Goal: Information Seeking & Learning: Find specific fact

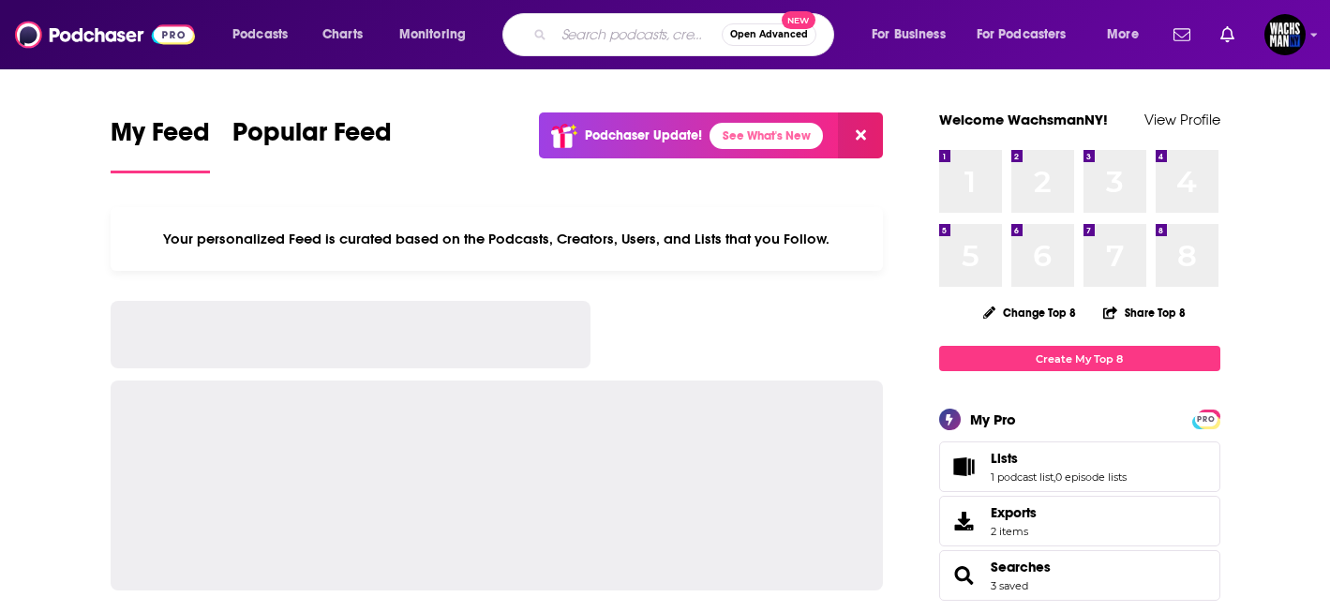
click at [634, 29] on input "Search podcasts, credits, & more..." at bounding box center [638, 35] width 168 height 30
paste input "Crypto Beadles"
type input "Crypto Beadles"
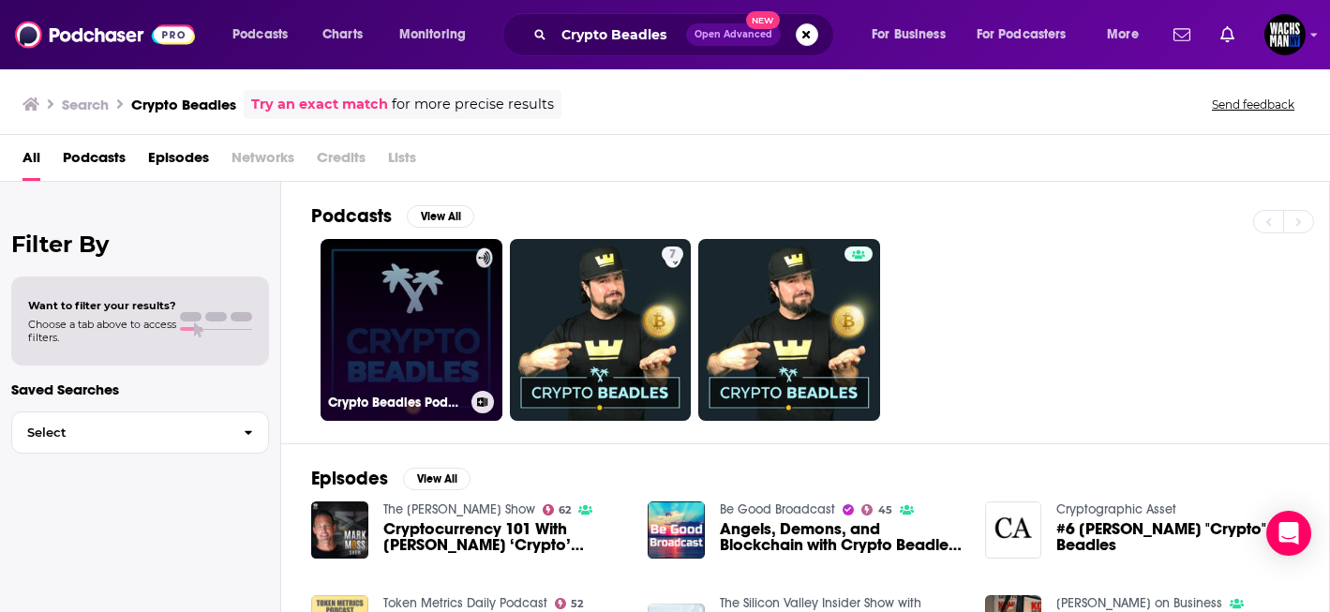
click at [425, 346] on link "Crypto Beadles Podcast" at bounding box center [412, 330] width 182 height 182
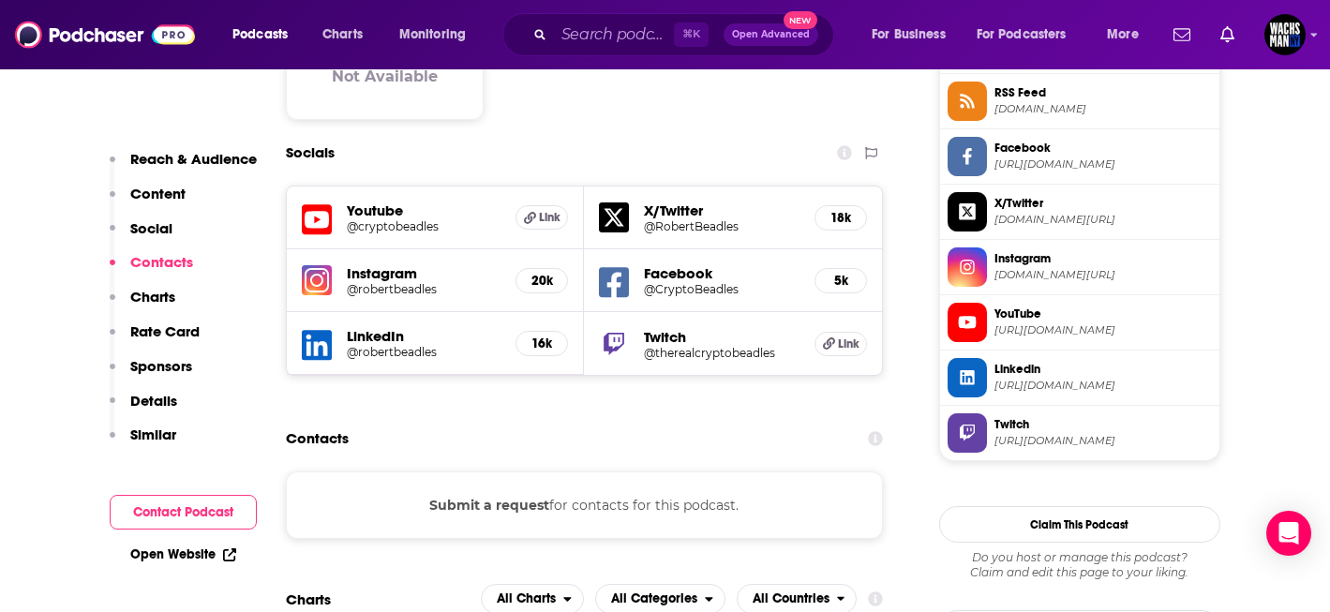
scroll to position [1424, 0]
click at [393, 203] on h5 "Youtube" at bounding box center [424, 210] width 155 height 18
click at [378, 207] on h5 "Youtube" at bounding box center [424, 210] width 155 height 18
click at [305, 212] on icon at bounding box center [317, 218] width 30 height 30
click at [634, 210] on div "X/Twitter @RobertBeadles 18k" at bounding box center [733, 217] width 298 height 63
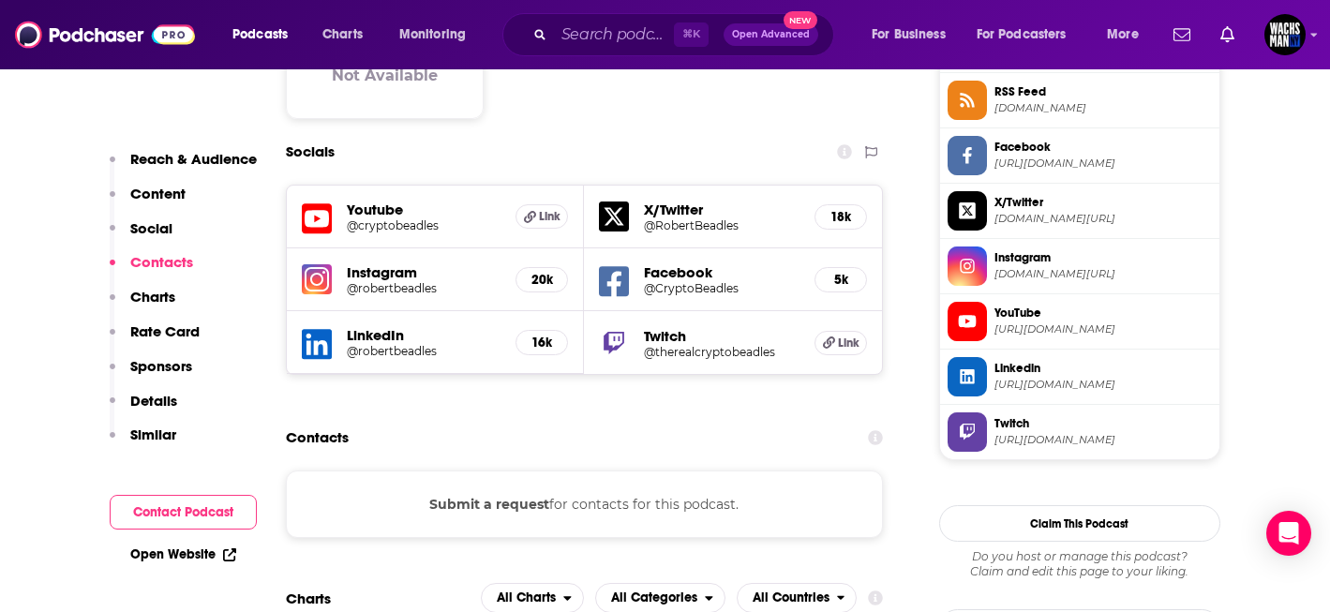
click at [604, 214] on icon at bounding box center [614, 216] width 30 height 30
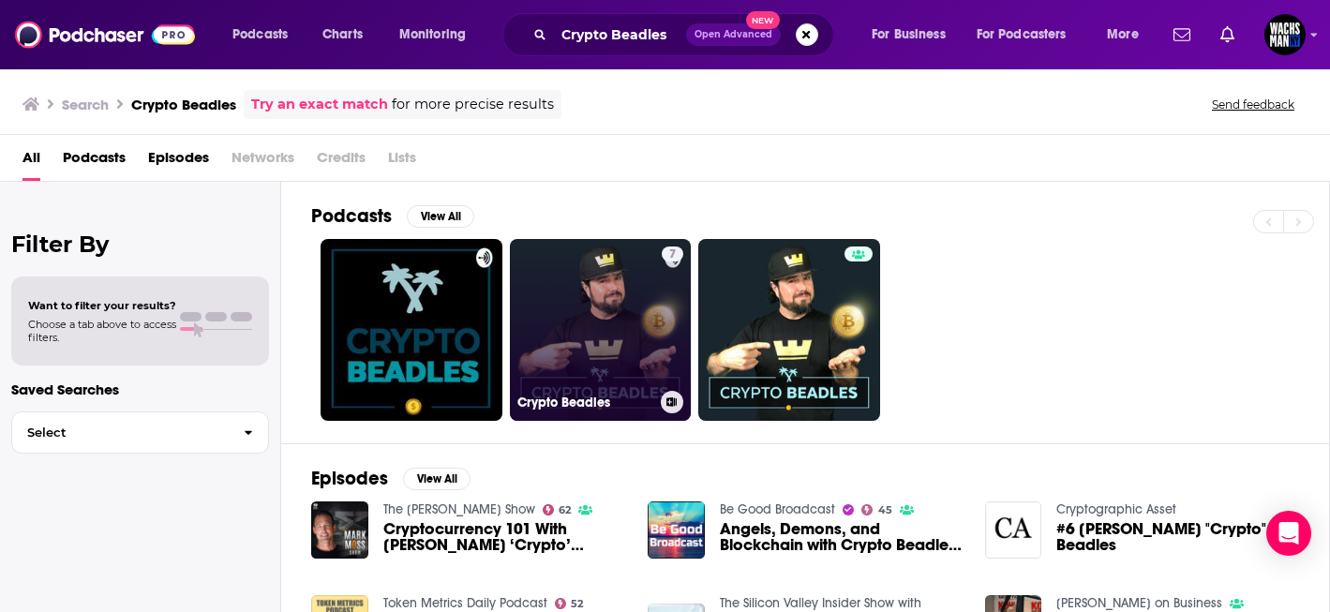
click at [613, 328] on link "7 Crypto Beadles" at bounding box center [601, 330] width 182 height 182
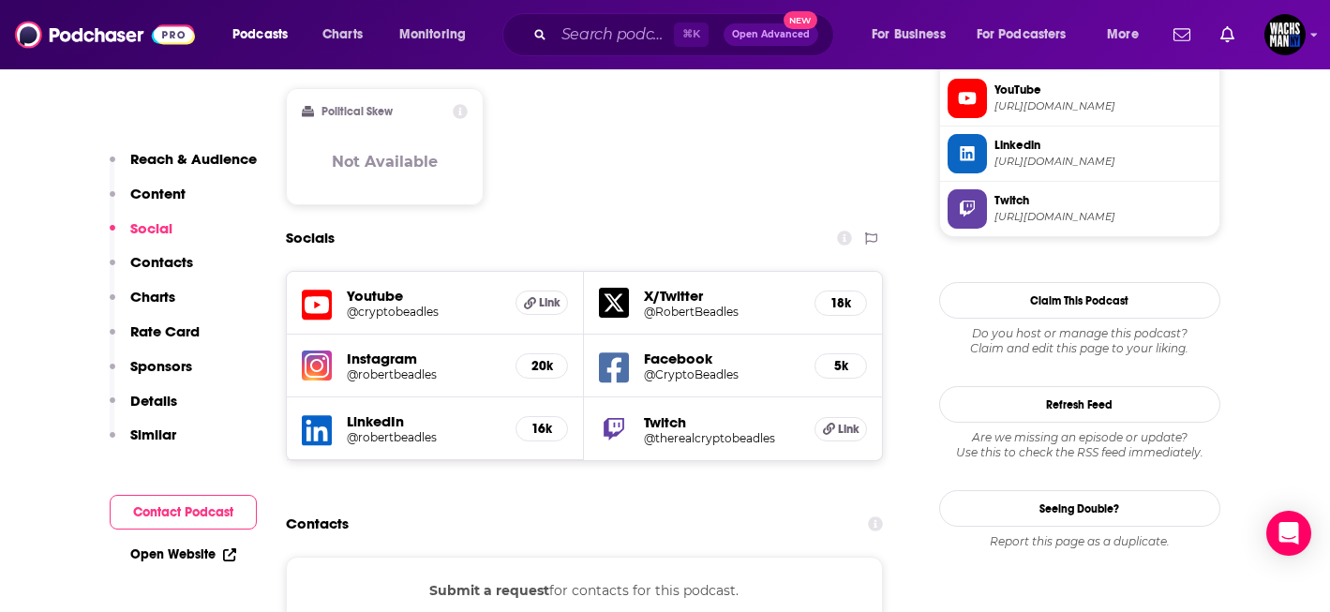
scroll to position [1683, 0]
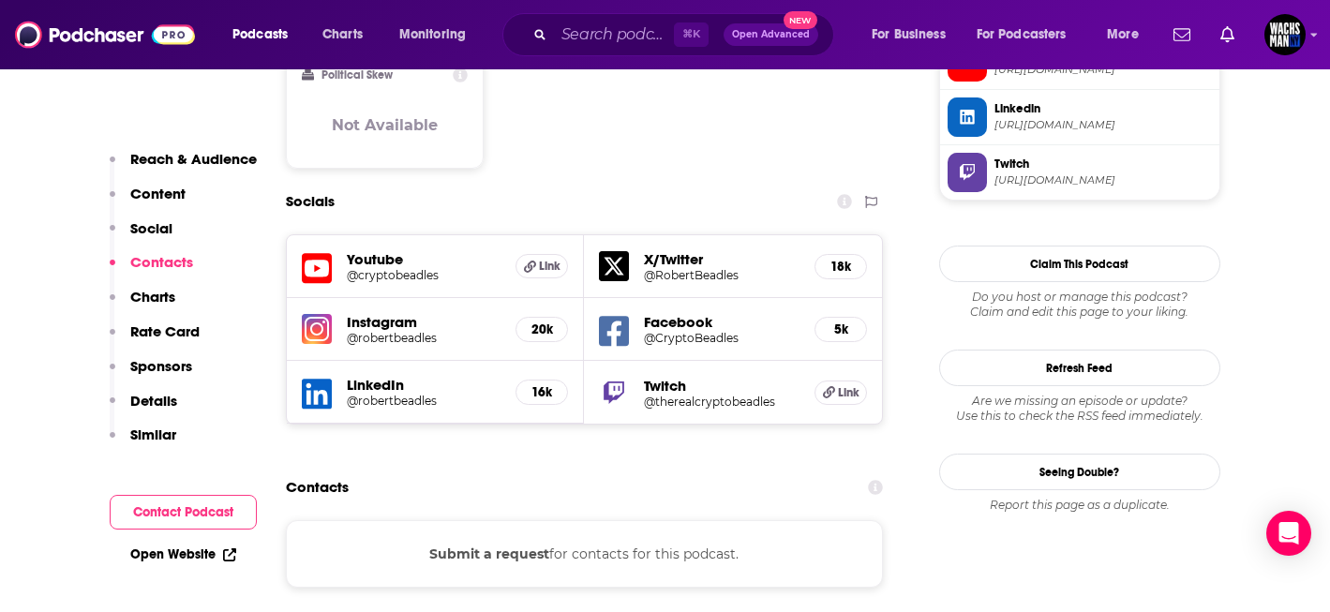
click at [384, 250] on h5 "Youtube" at bounding box center [424, 259] width 155 height 18
click at [321, 251] on icon at bounding box center [317, 268] width 30 height 35
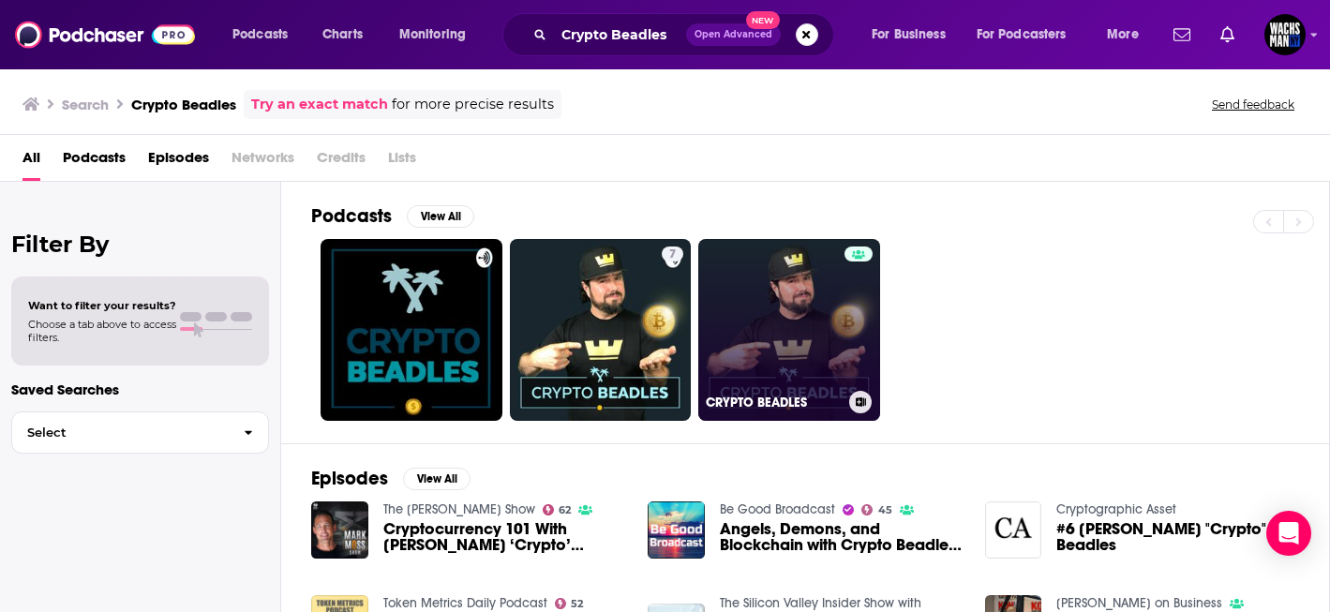
click at [756, 280] on link "CRYPTO BEADLES" at bounding box center [789, 330] width 182 height 182
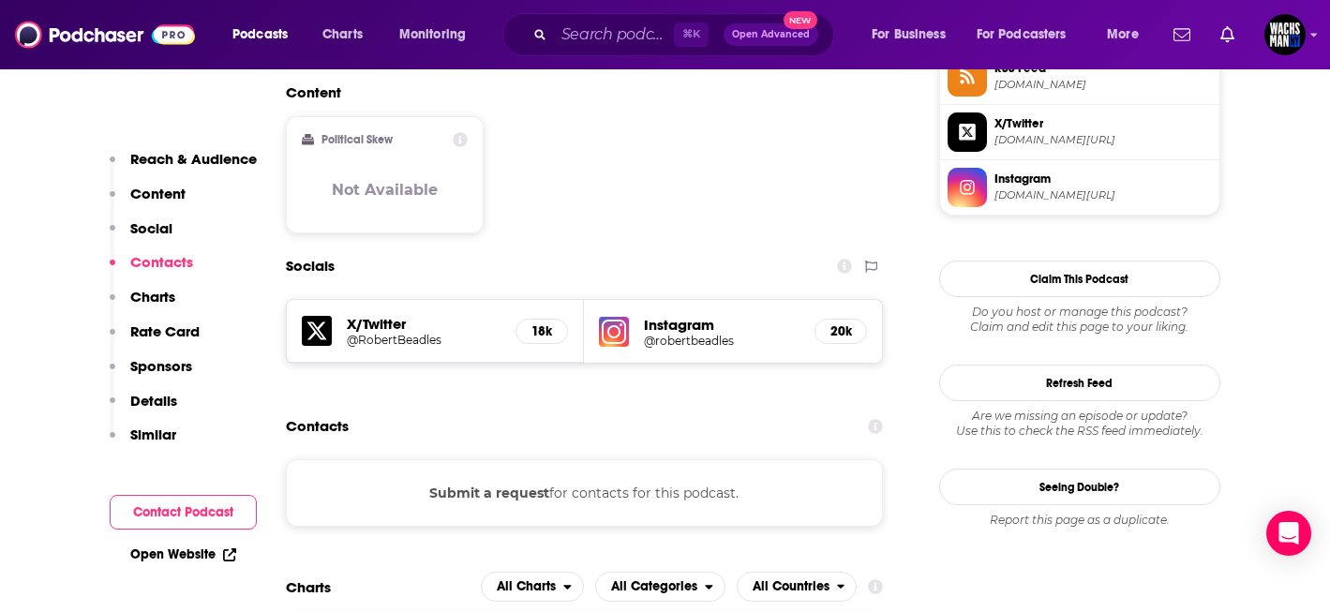
scroll to position [1595, 0]
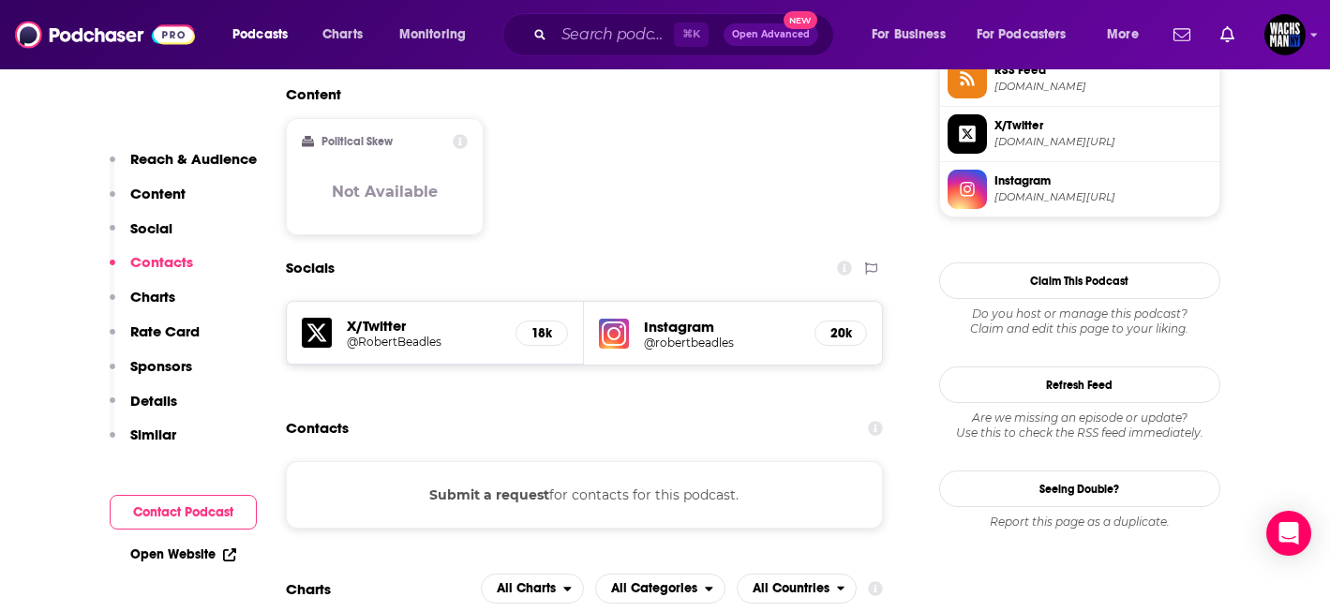
click at [317, 318] on icon at bounding box center [317, 333] width 30 height 30
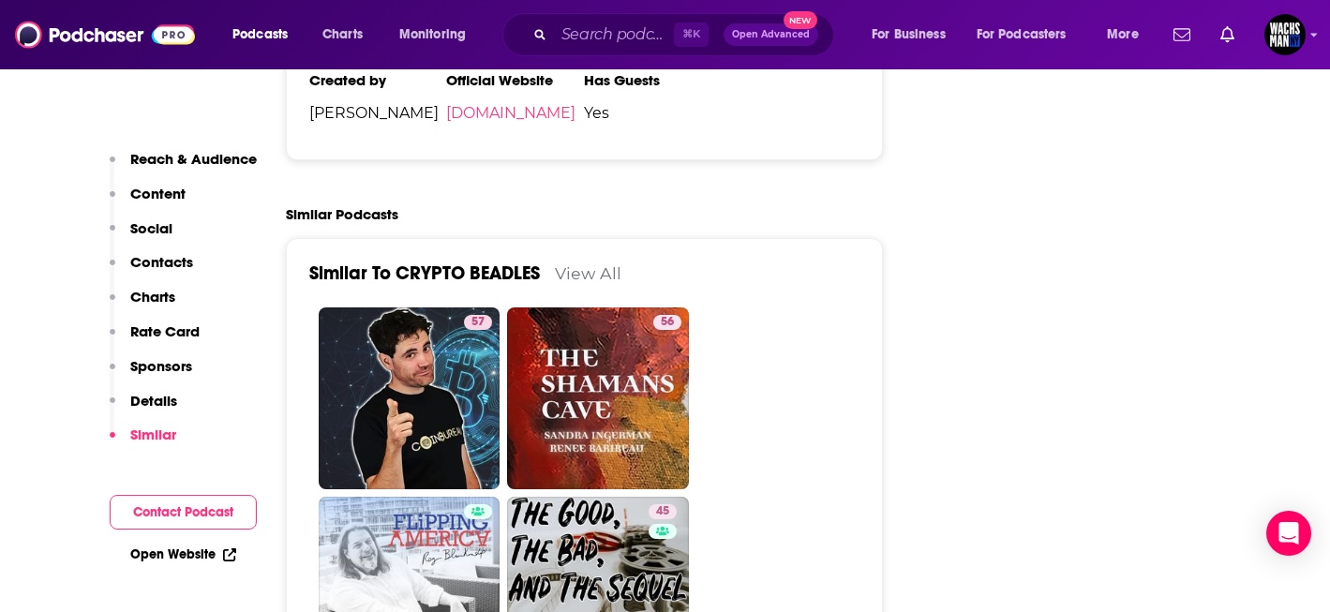
scroll to position [3079, 0]
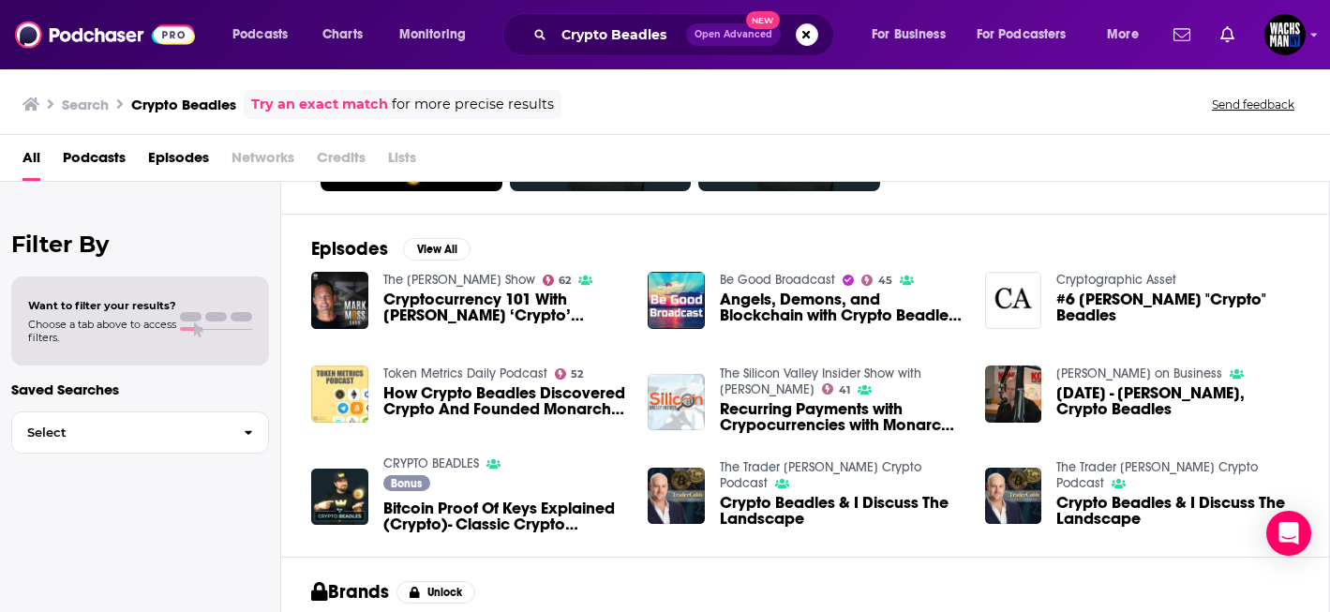
scroll to position [228, 0]
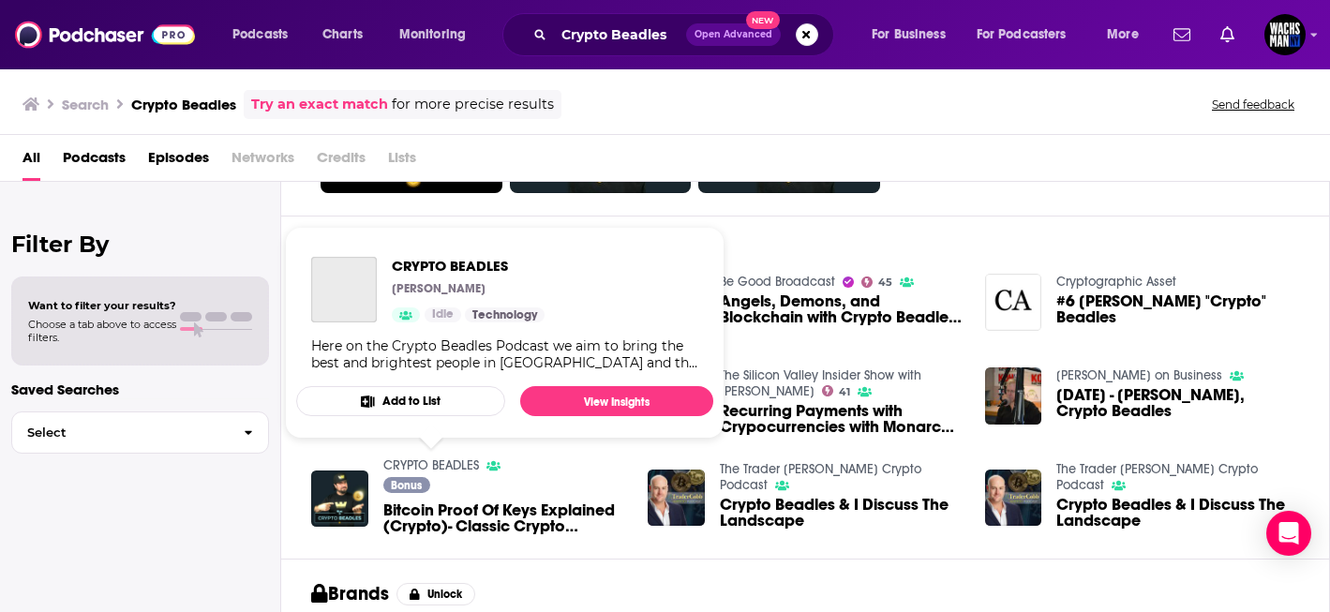
click at [400, 466] on link "CRYPTO BEADLES" at bounding box center [431, 465] width 96 height 16
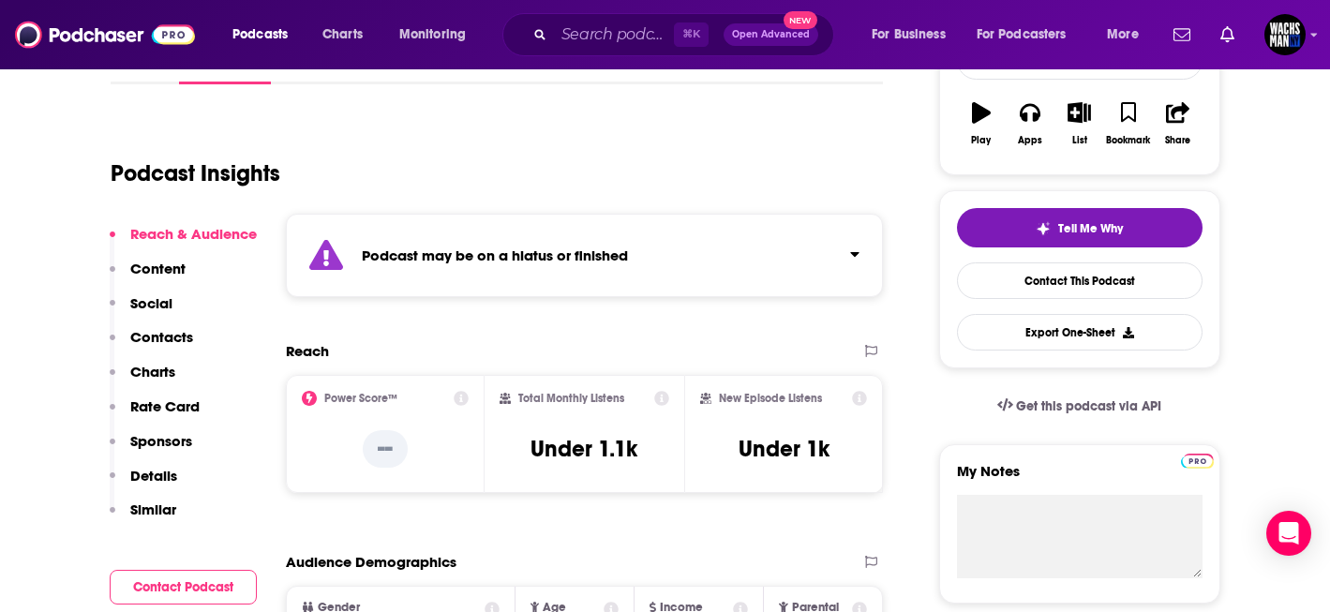
scroll to position [310, 0]
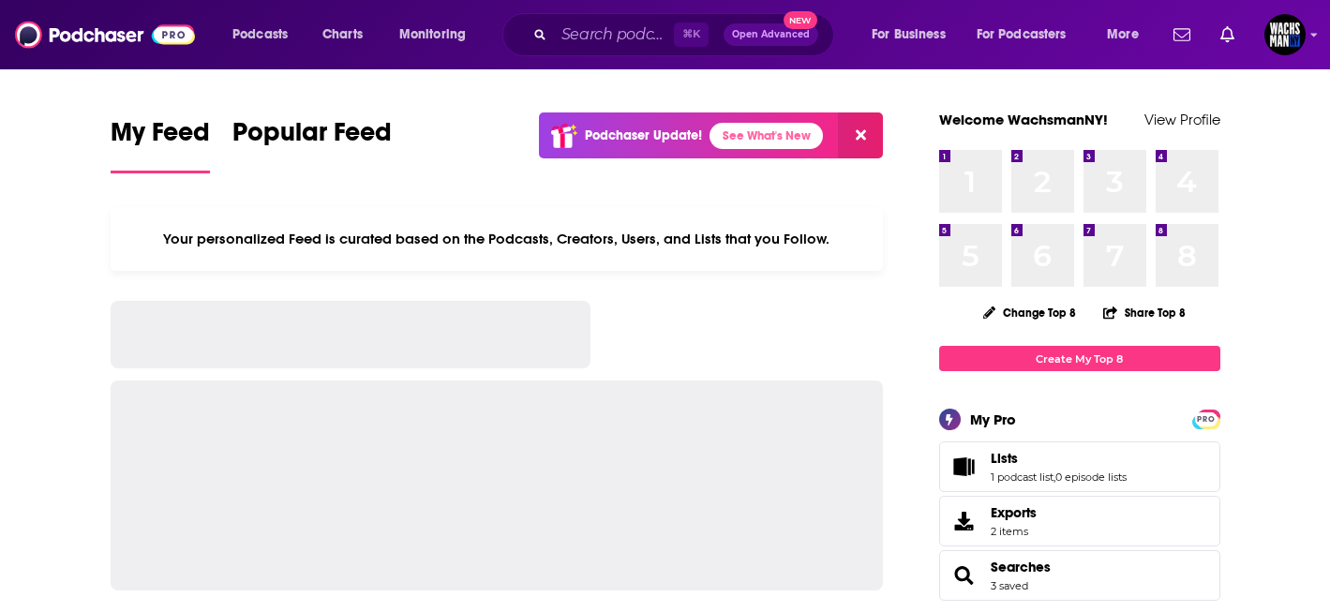
click at [587, 62] on div "Podcasts Charts Monitoring ⌘ K Open Advanced New For Business For Podcasters Mo…" at bounding box center [665, 34] width 1330 height 69
click at [581, 51] on div "⌘ K Open Advanced New" at bounding box center [668, 34] width 332 height 43
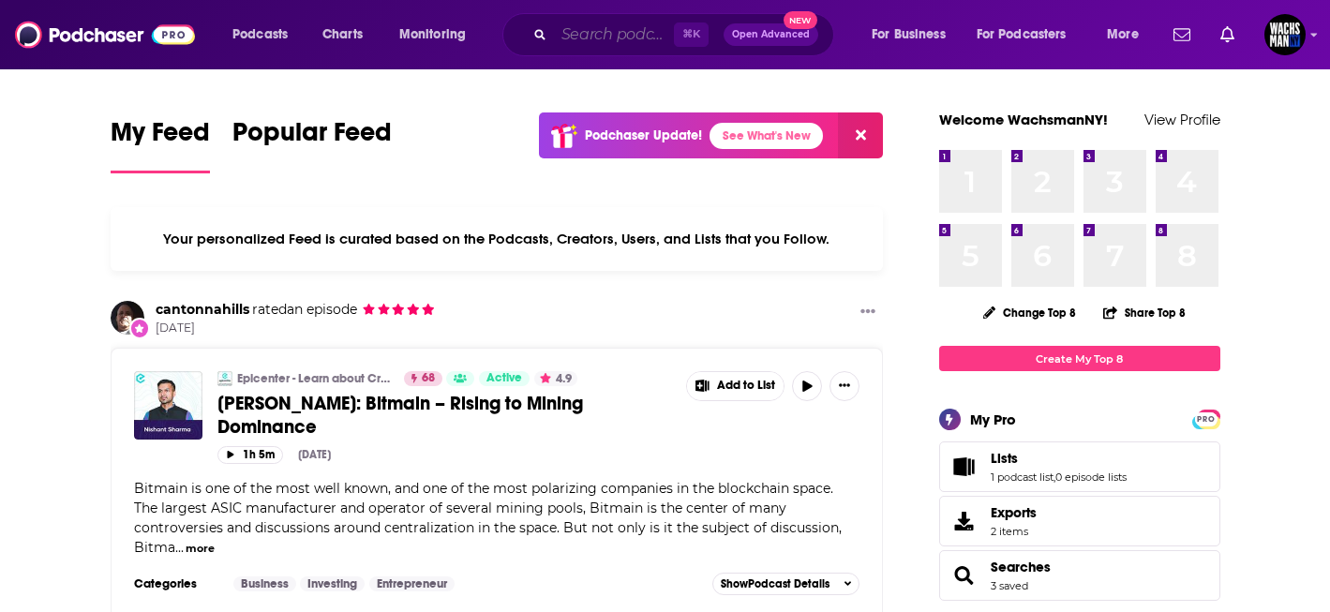
click at [561, 32] on input "Search podcasts, credits, & more..." at bounding box center [614, 35] width 120 height 30
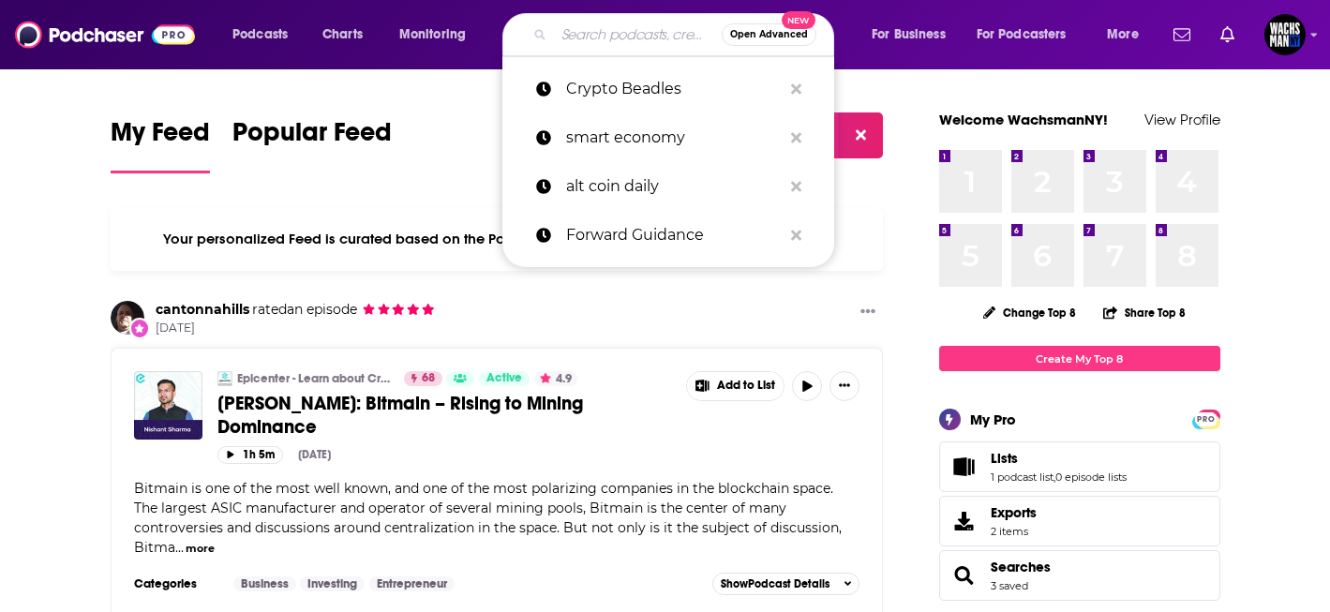
paste input "Chris Laxamana"
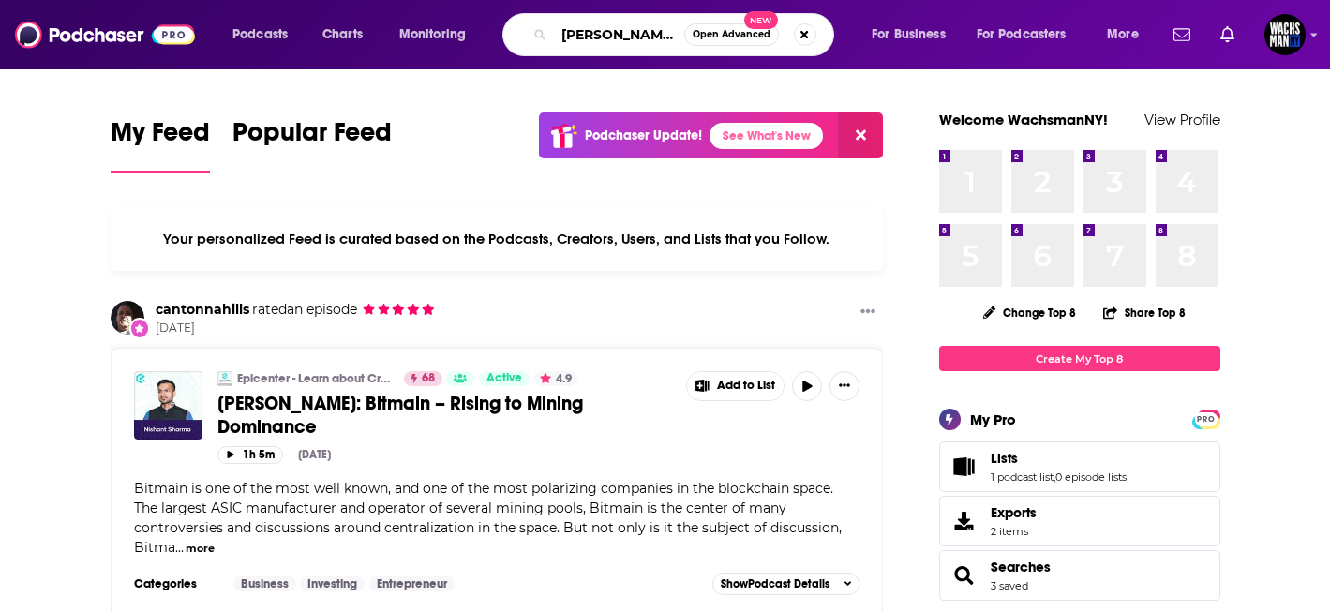
type input "Chris Laxamana"
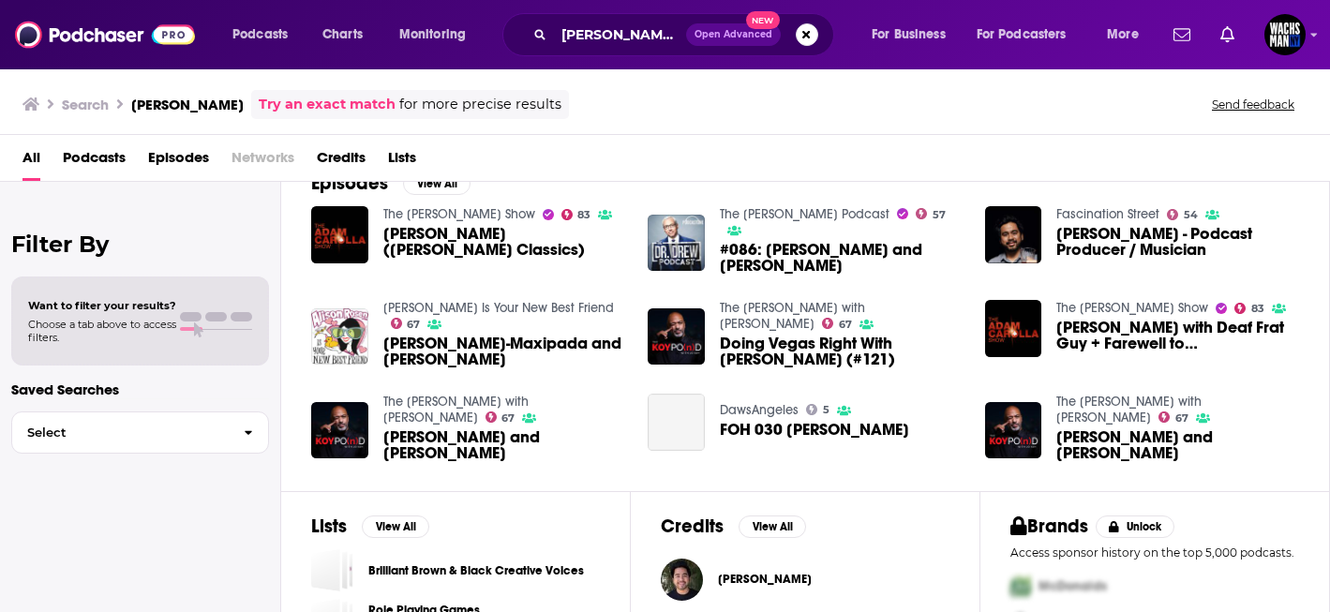
scroll to position [293, 0]
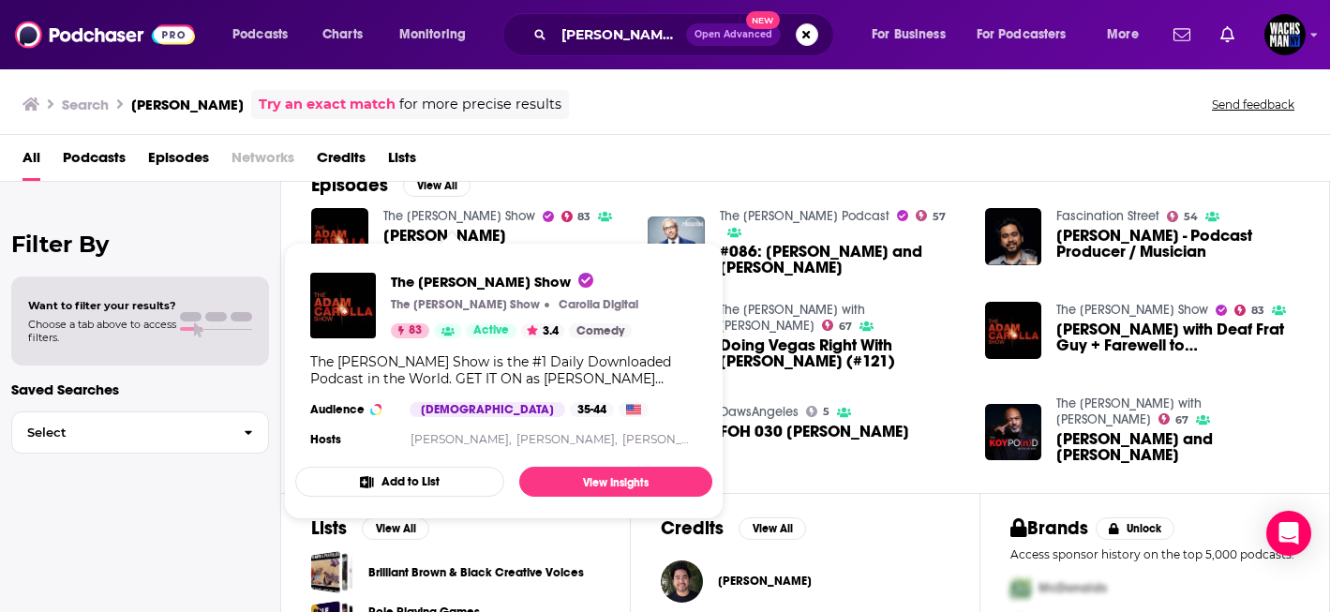
click at [439, 216] on link "The Adam Carolla Show" at bounding box center [459, 216] width 152 height 16
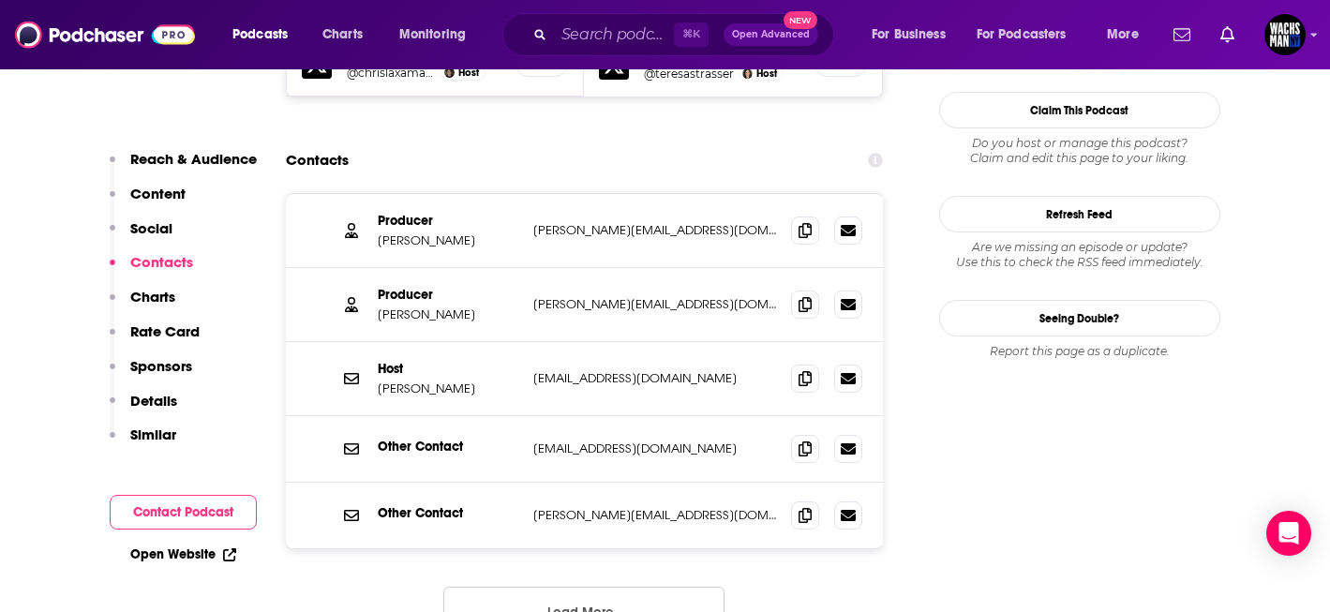
scroll to position [2050, 0]
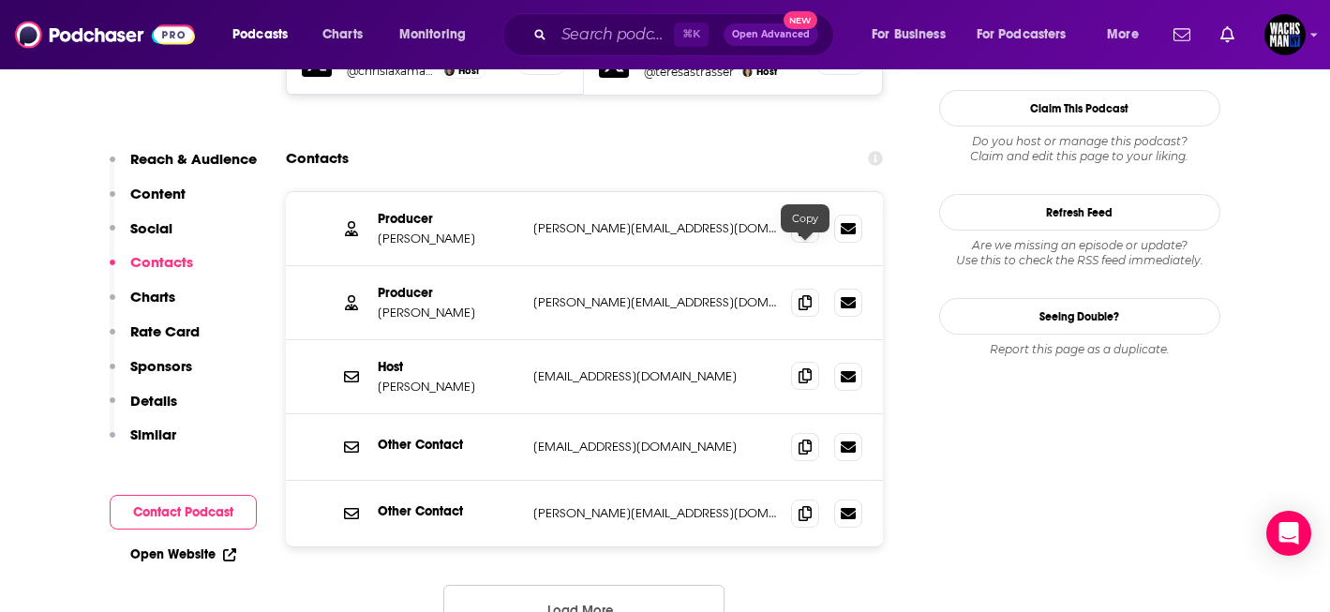
click at [812, 362] on span at bounding box center [805, 376] width 28 height 28
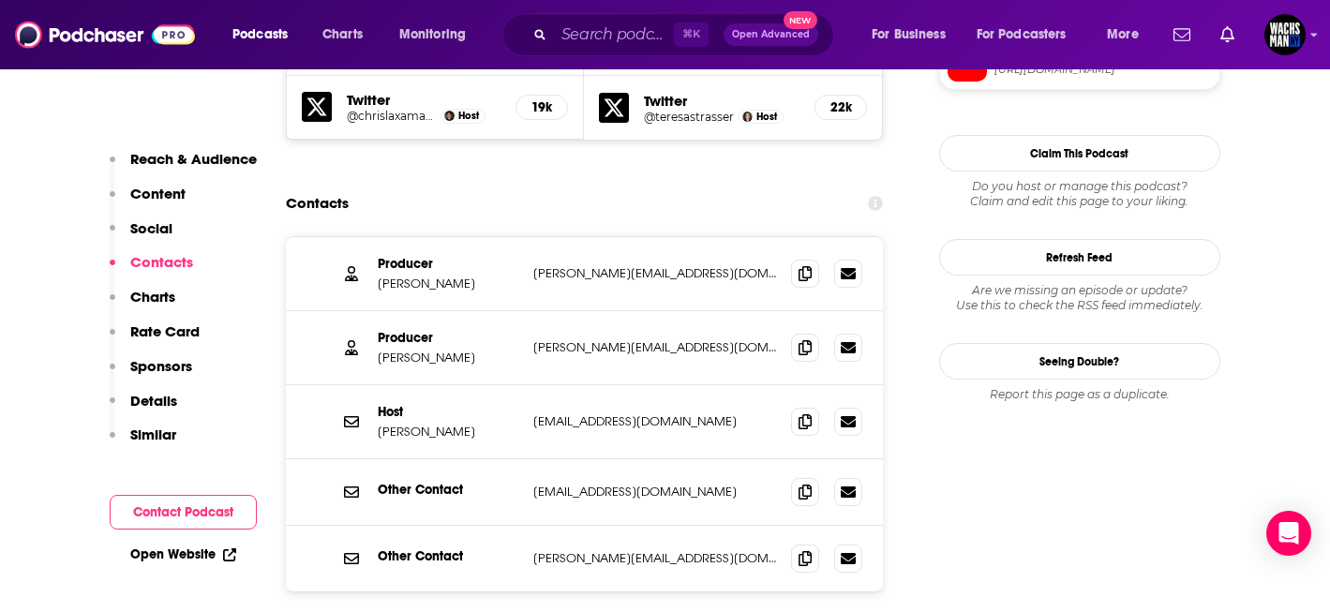
scroll to position [2001, 0]
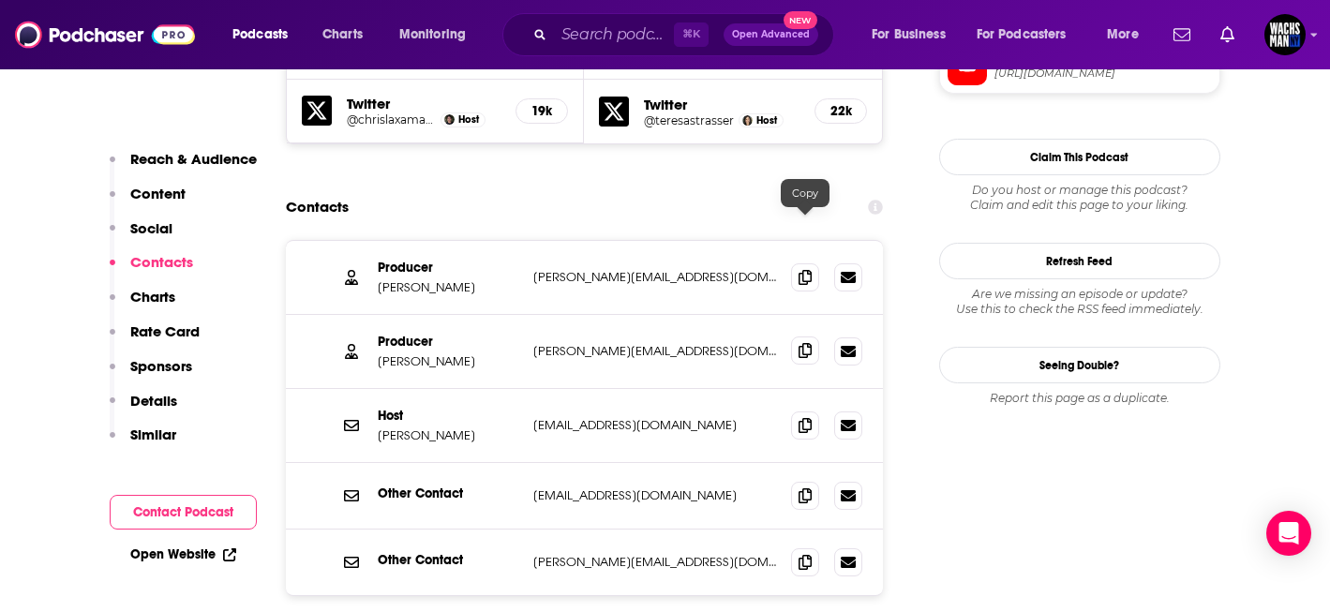
click at [797, 336] on span at bounding box center [805, 350] width 28 height 28
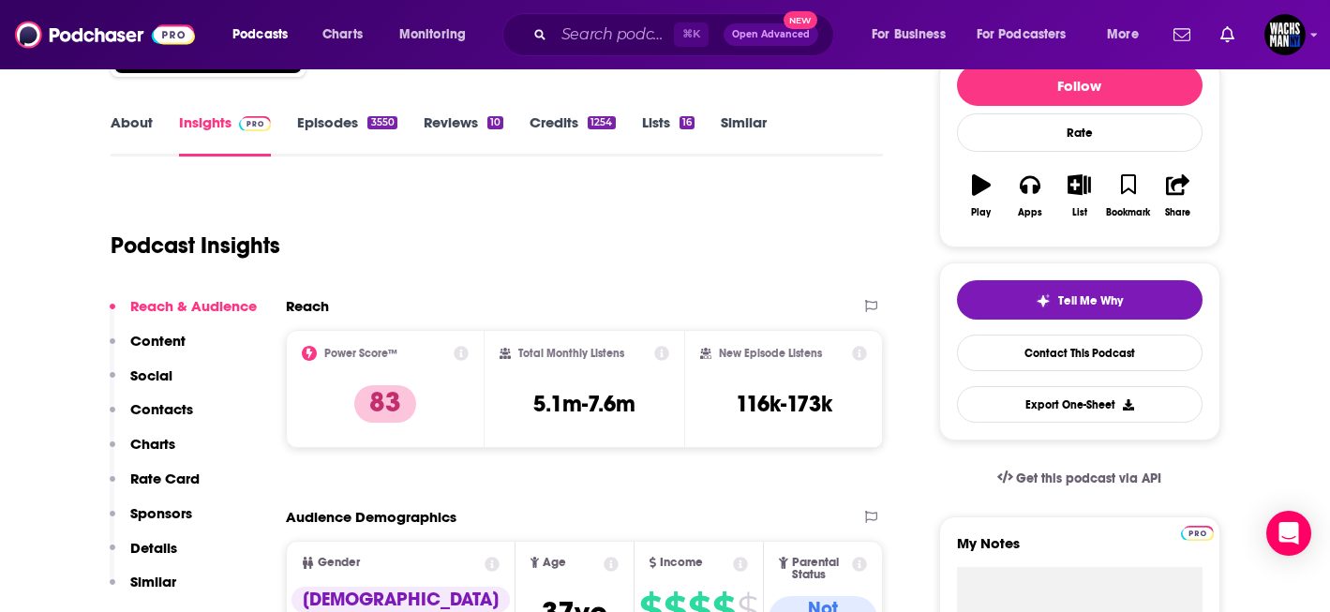
scroll to position [0, 0]
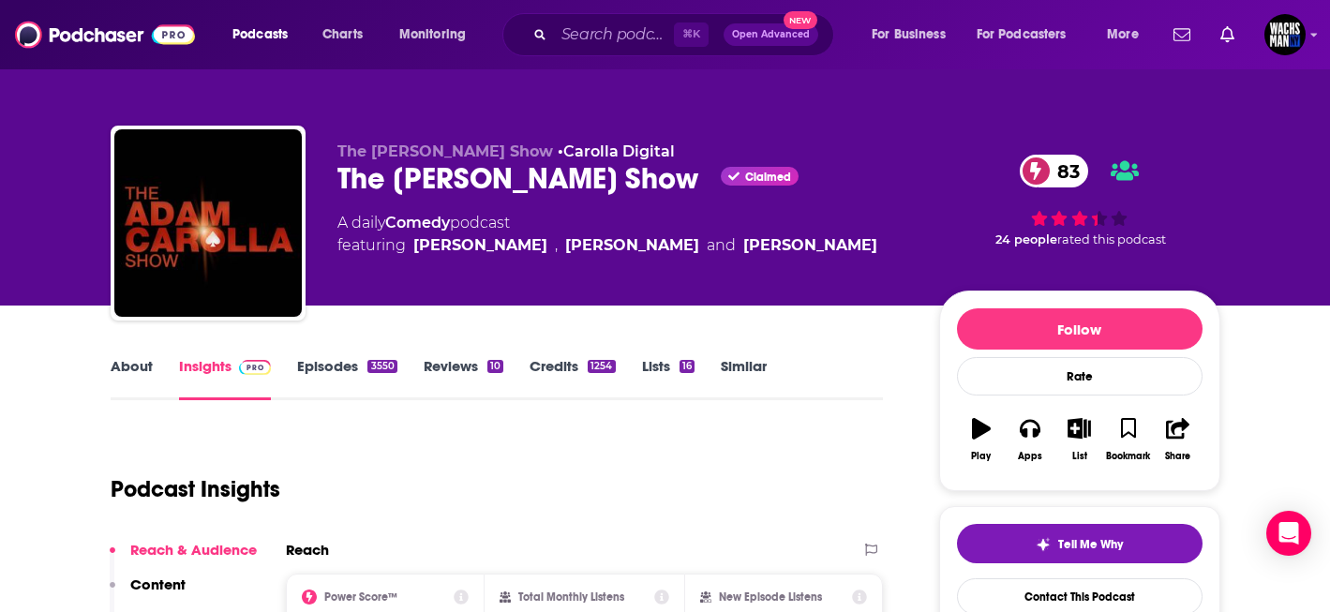
click at [600, 172] on div "The Adam Carolla Show Claimed 83" at bounding box center [623, 178] width 572 height 37
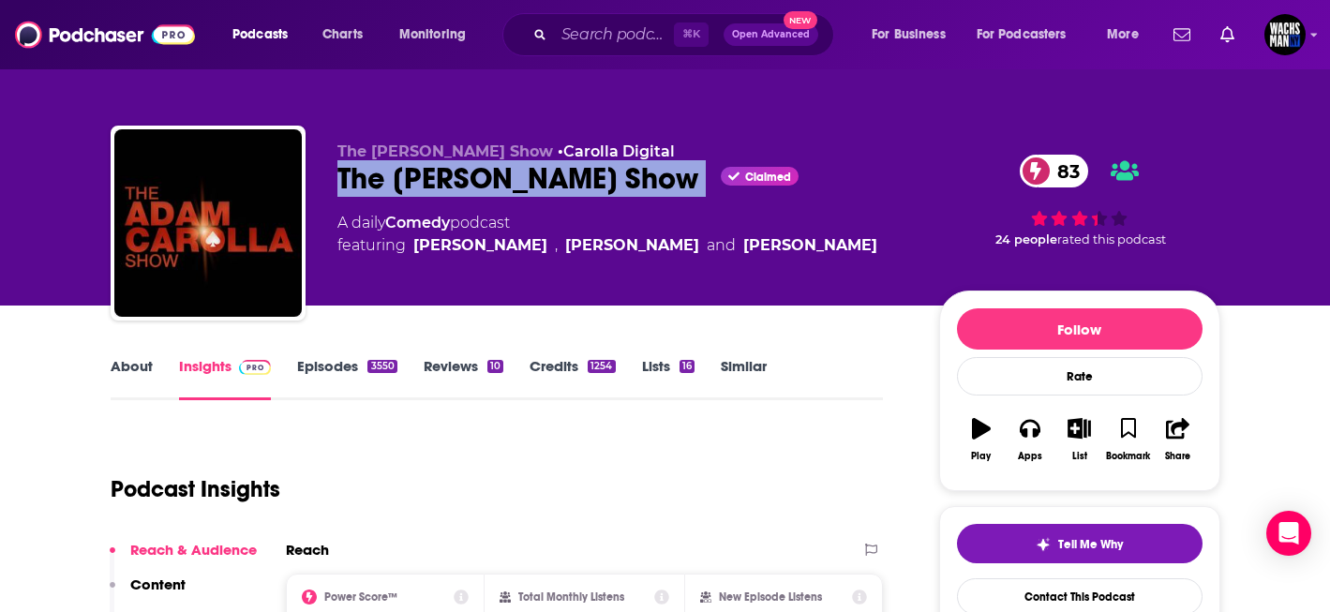
click at [600, 172] on div "The Adam Carolla Show Claimed 83" at bounding box center [623, 178] width 572 height 37
click at [127, 359] on link "About" at bounding box center [132, 378] width 42 height 43
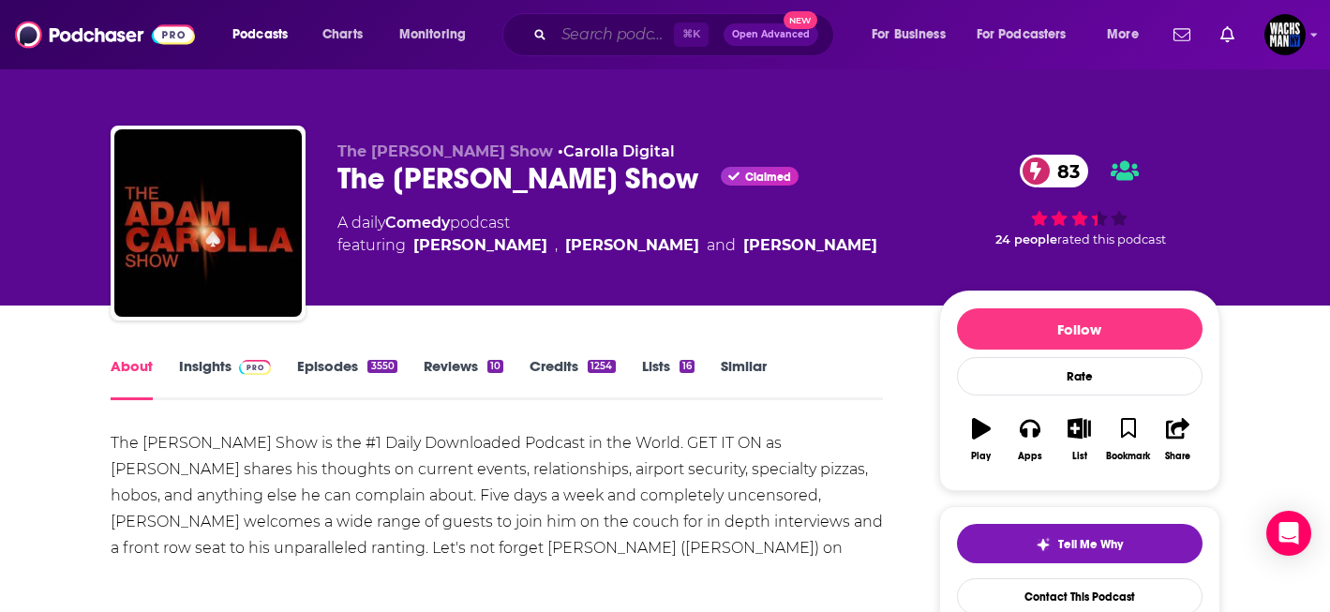
click at [621, 24] on input "Search podcasts, credits, & more..." at bounding box center [614, 35] width 120 height 30
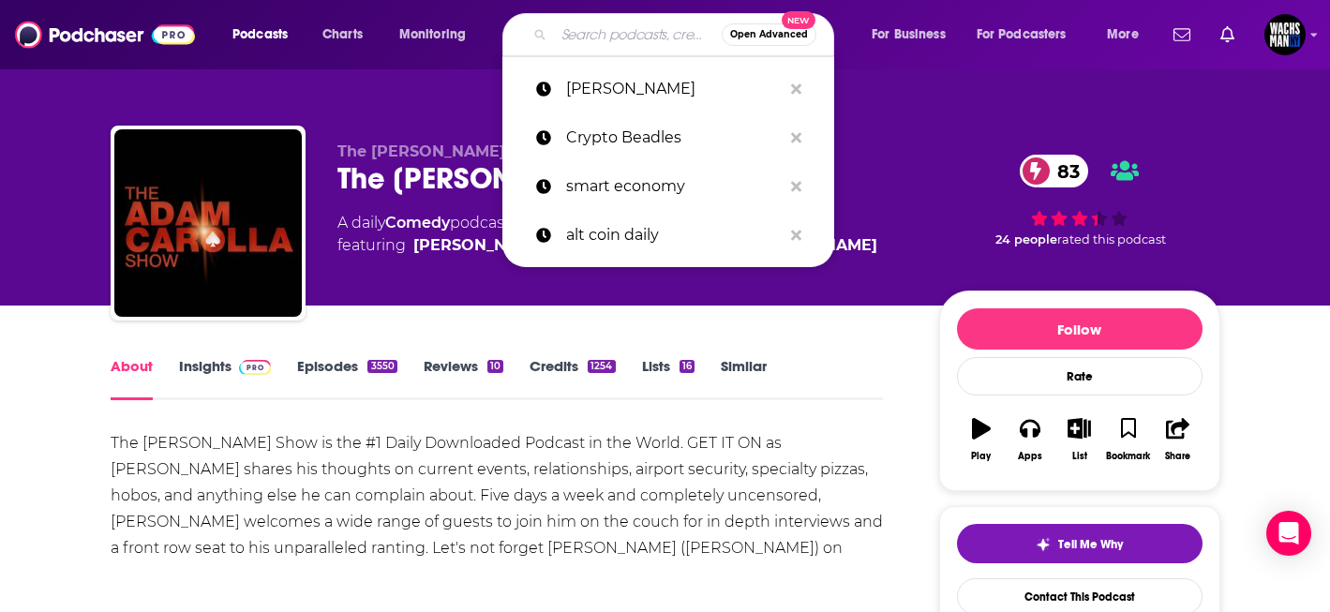
paste input "Rich Valdes America at Night"
type input "Rich Valdes America at Night"
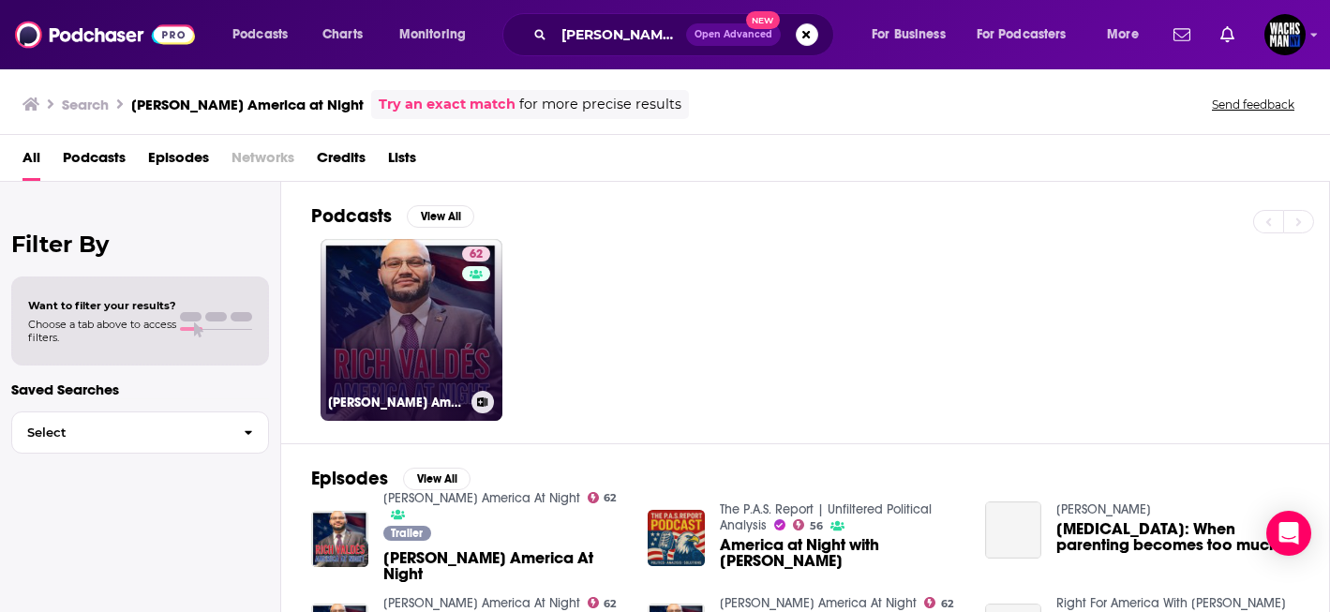
click at [430, 324] on link "62 Rich Valdés America At Night" at bounding box center [412, 330] width 182 height 182
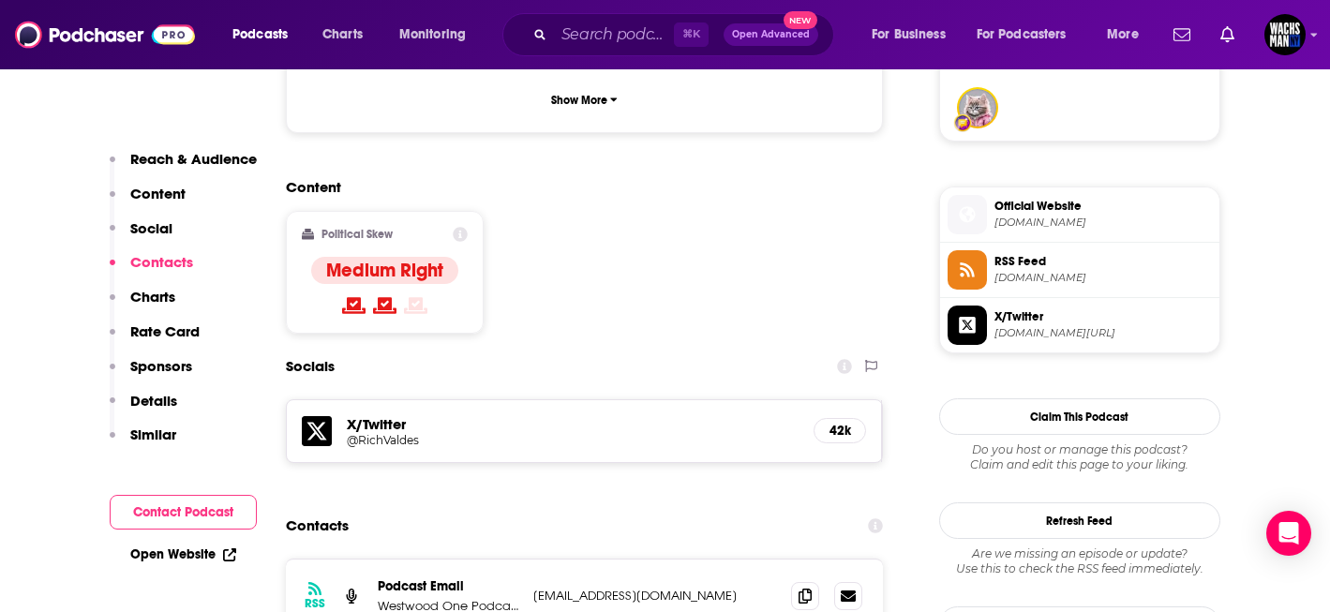
scroll to position [1635, 0]
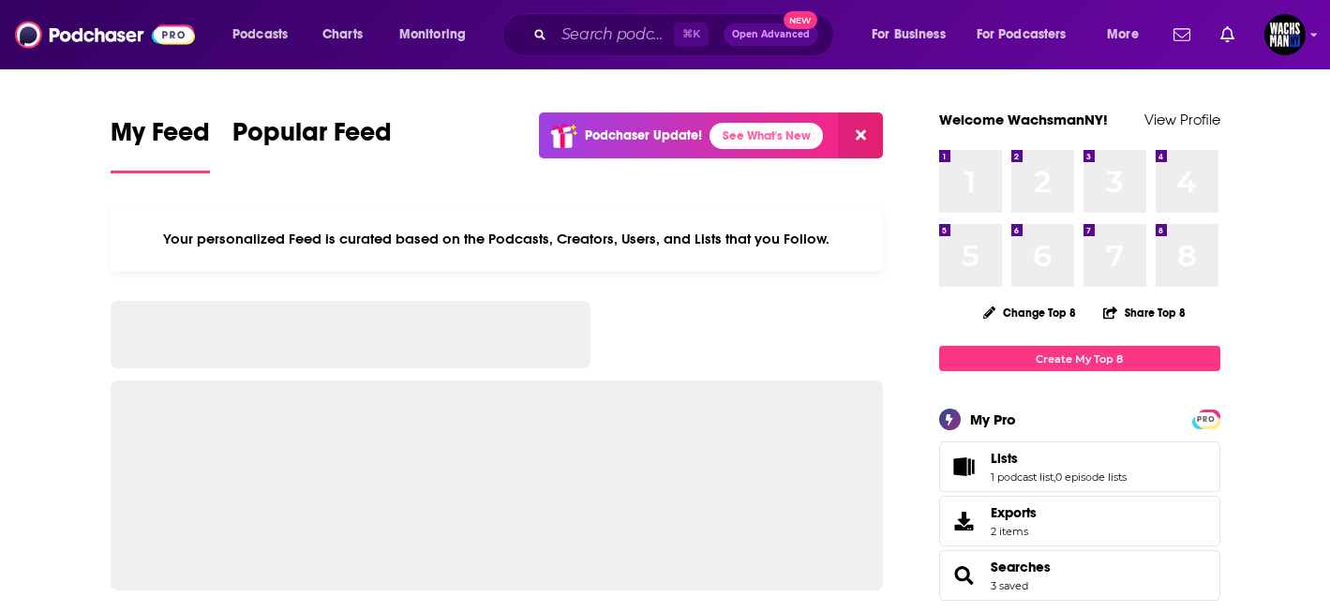
click at [614, 18] on div "⌘ K Open Advanced New" at bounding box center [668, 34] width 332 height 43
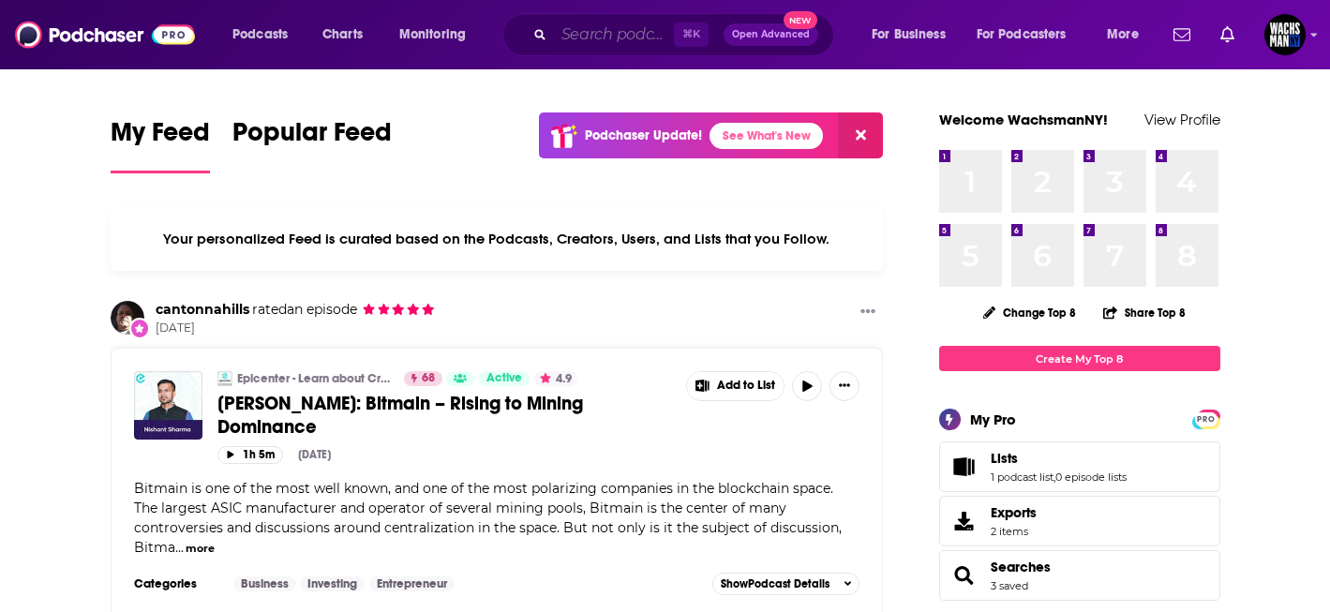
click at [582, 33] on input "Search podcasts, credits, & more..." at bounding box center [614, 35] width 120 height 30
paste input "TimRunsHisMouth"
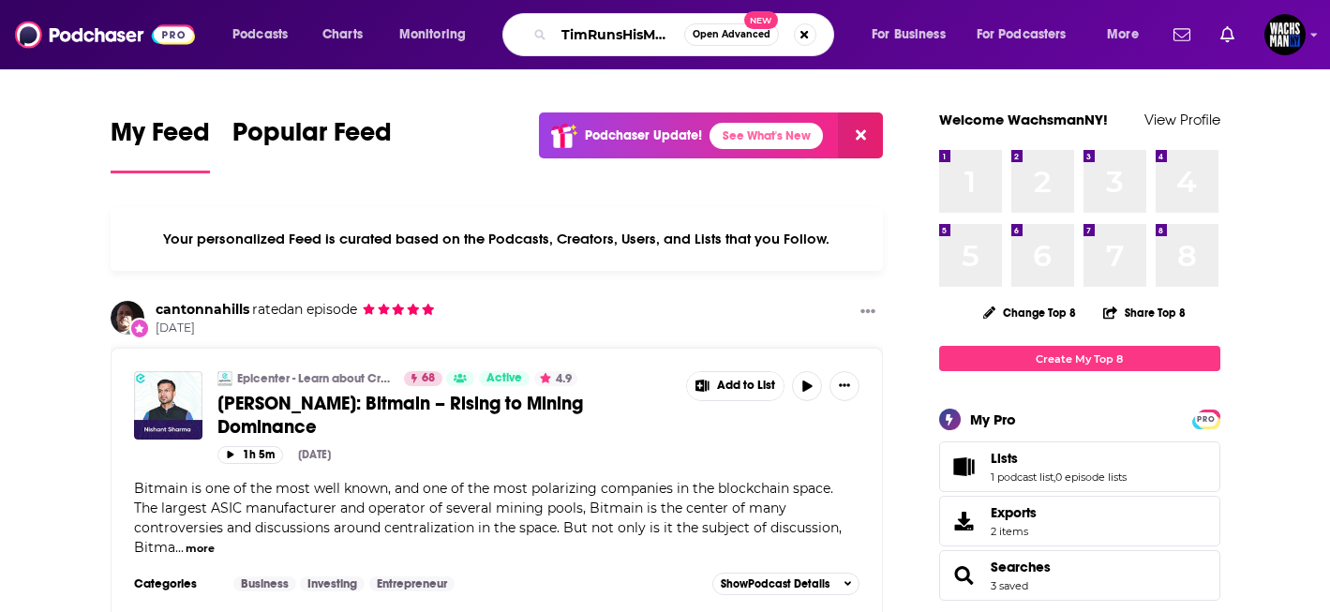
scroll to position [0, 13]
type input "TimRunsHisMouth"
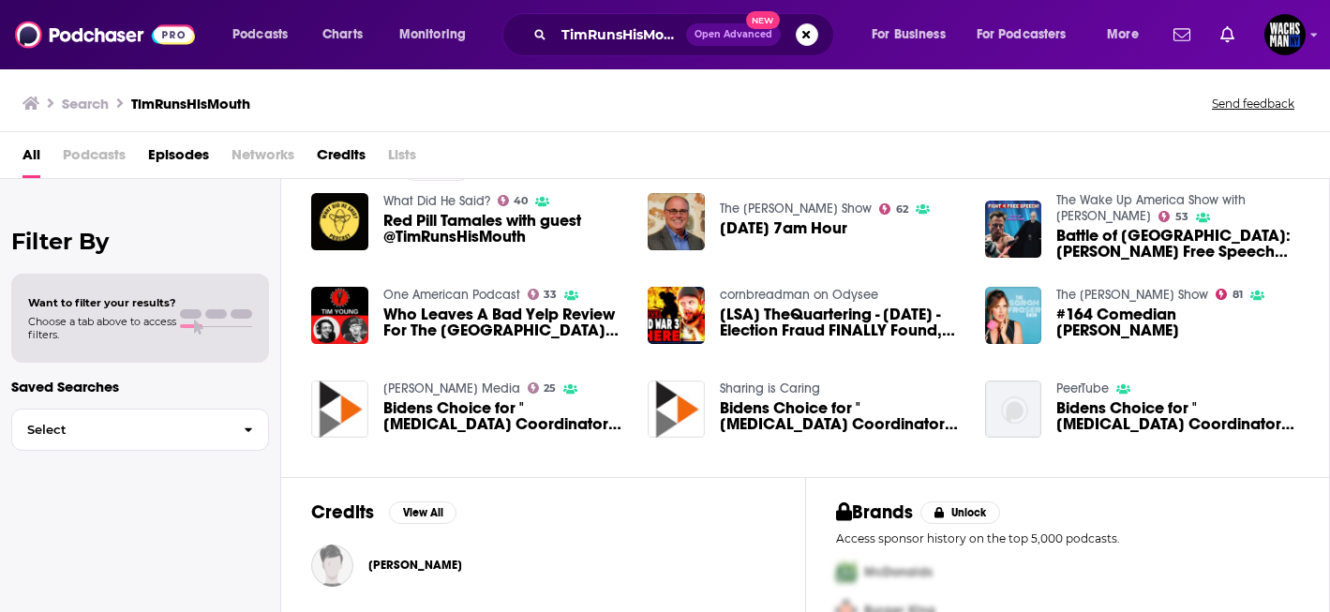
scroll to position [123, 0]
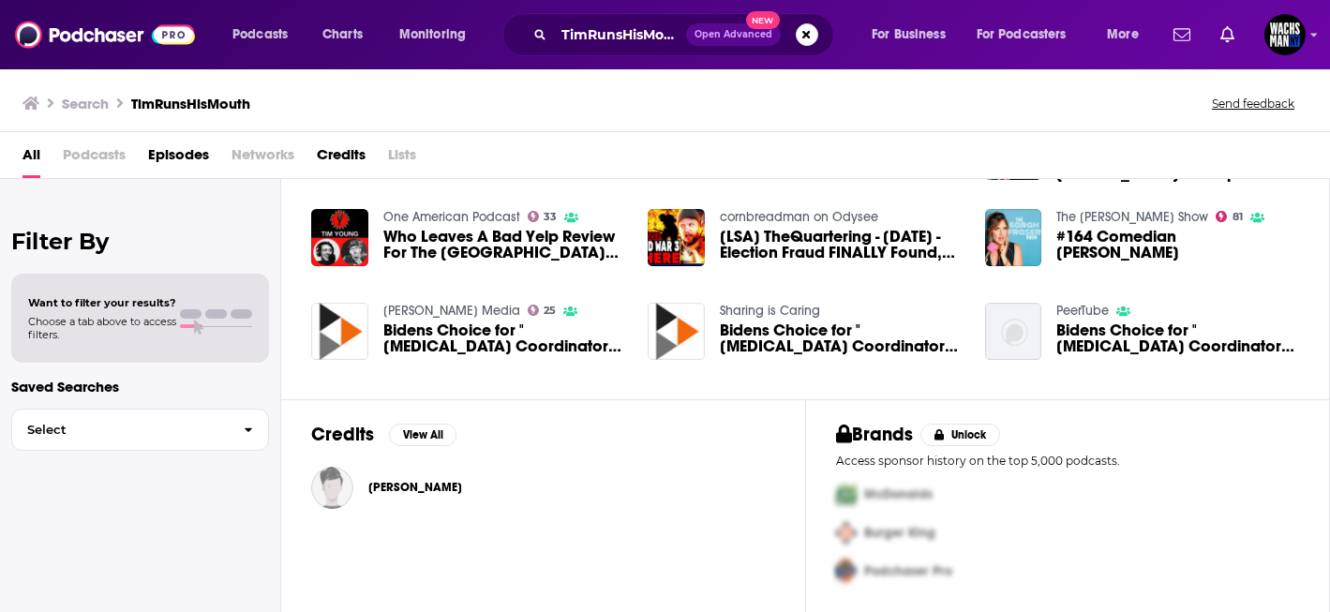
click at [401, 487] on span "Tim Young" at bounding box center [415, 487] width 94 height 15
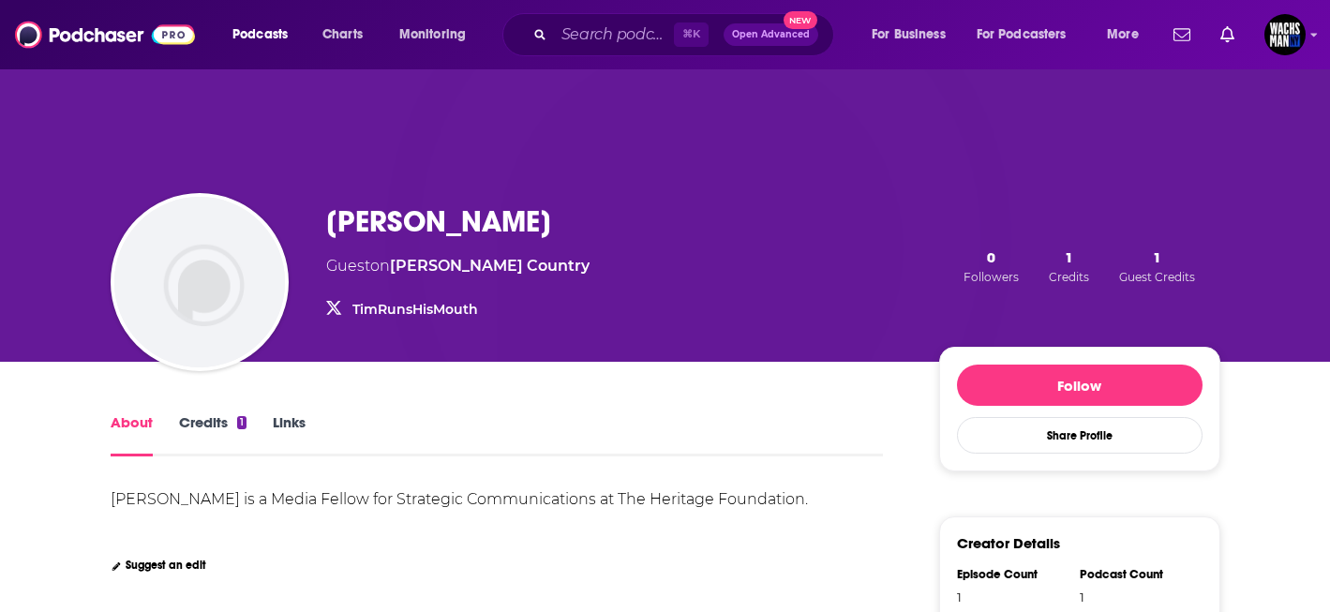
click at [218, 424] on link "Credits 1" at bounding box center [212, 434] width 67 height 43
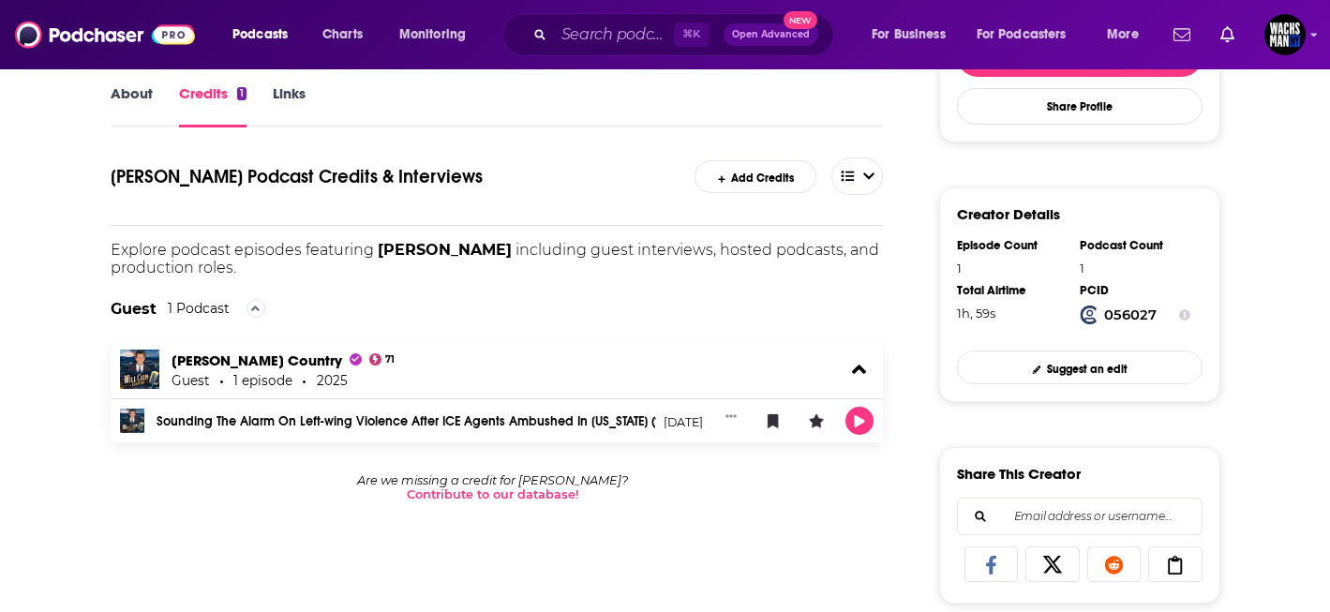
scroll to position [334, 0]
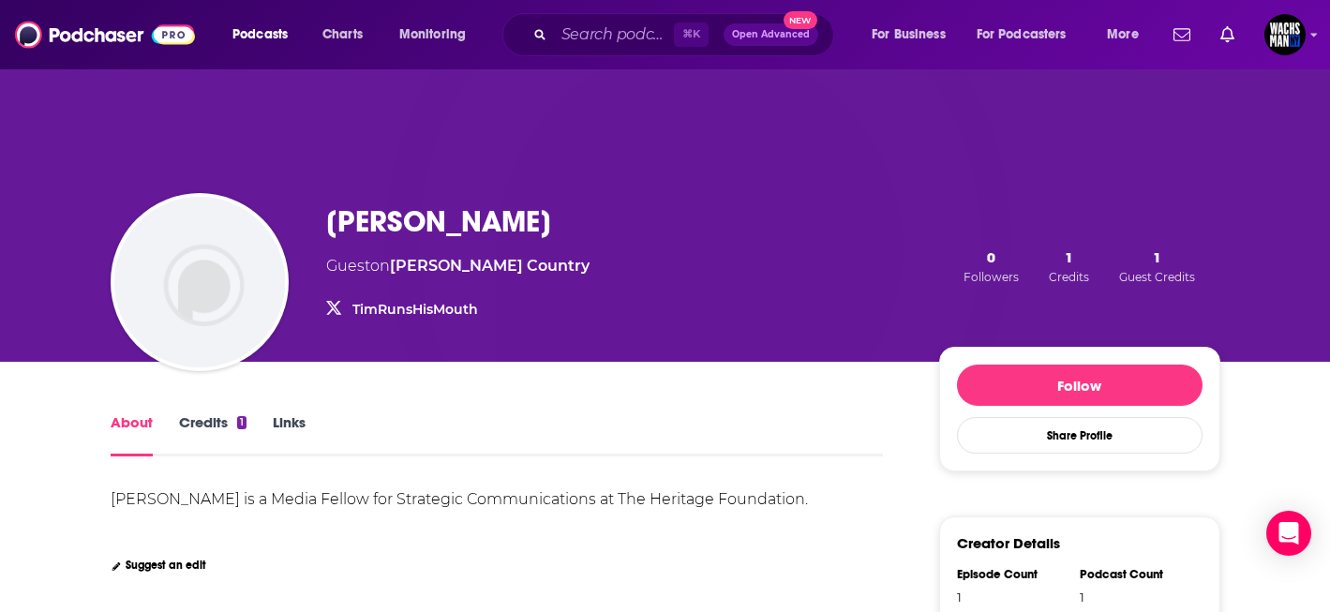
click at [440, 312] on link "TimRunsHisMouth" at bounding box center [415, 309] width 126 height 17
